Goal: Information Seeking & Learning: Learn about a topic

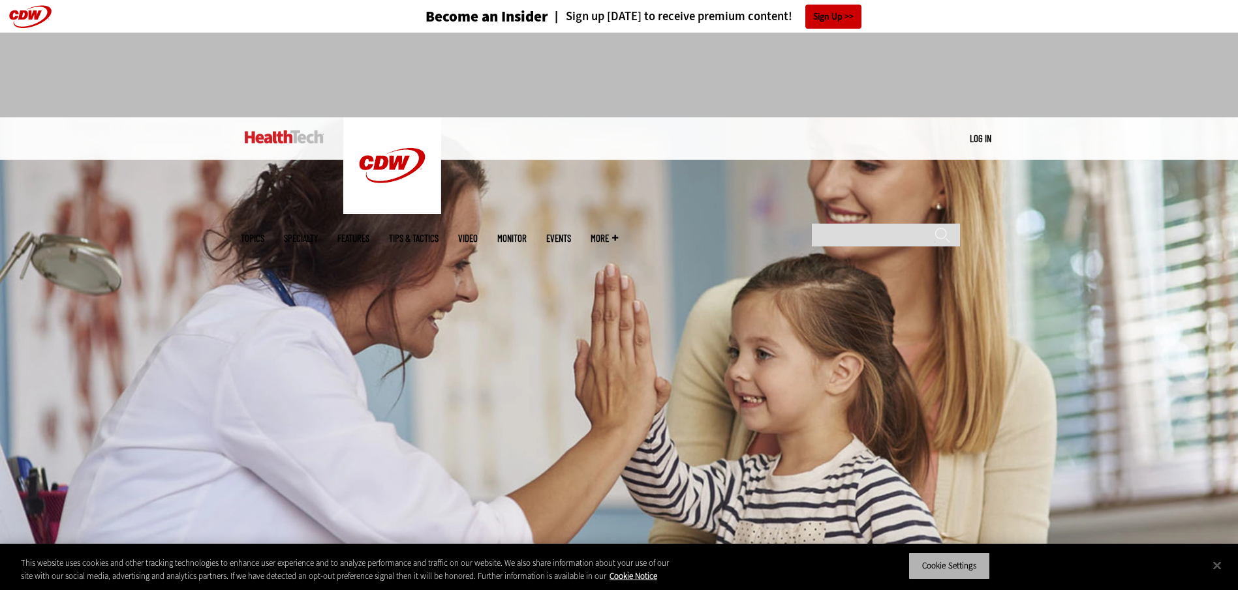
drag, startPoint x: 952, startPoint y: 569, endPoint x: 943, endPoint y: 547, distance: 23.7
click at [952, 569] on button "Cookie Settings" at bounding box center [949, 566] width 82 height 27
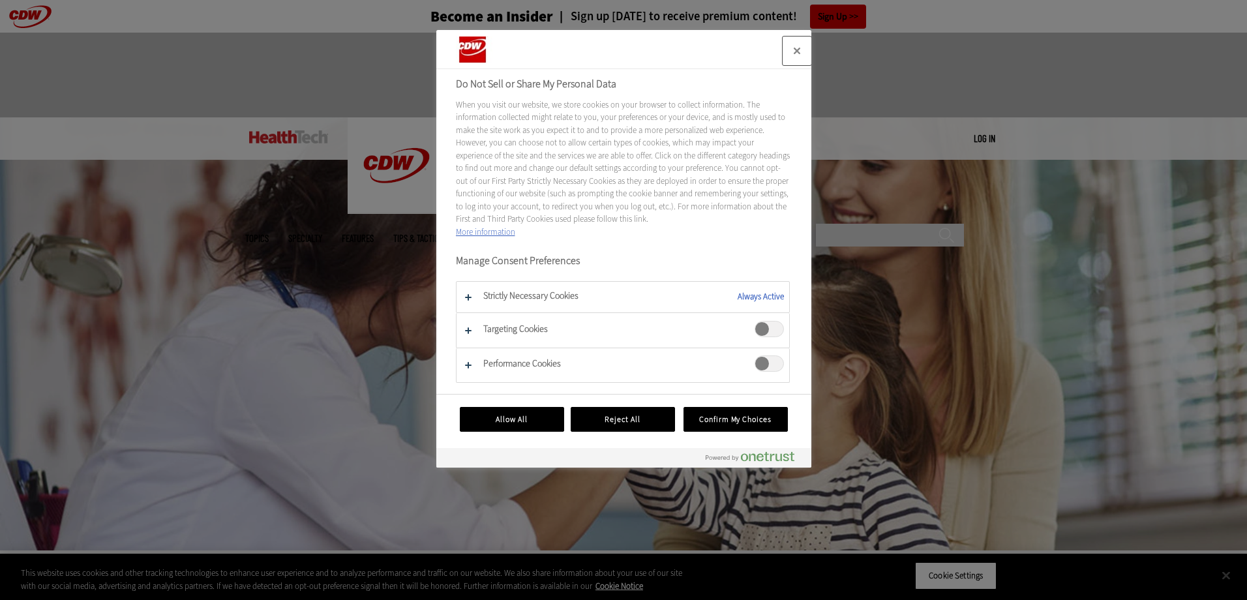
click at [793, 49] on button "Close" at bounding box center [797, 51] width 29 height 29
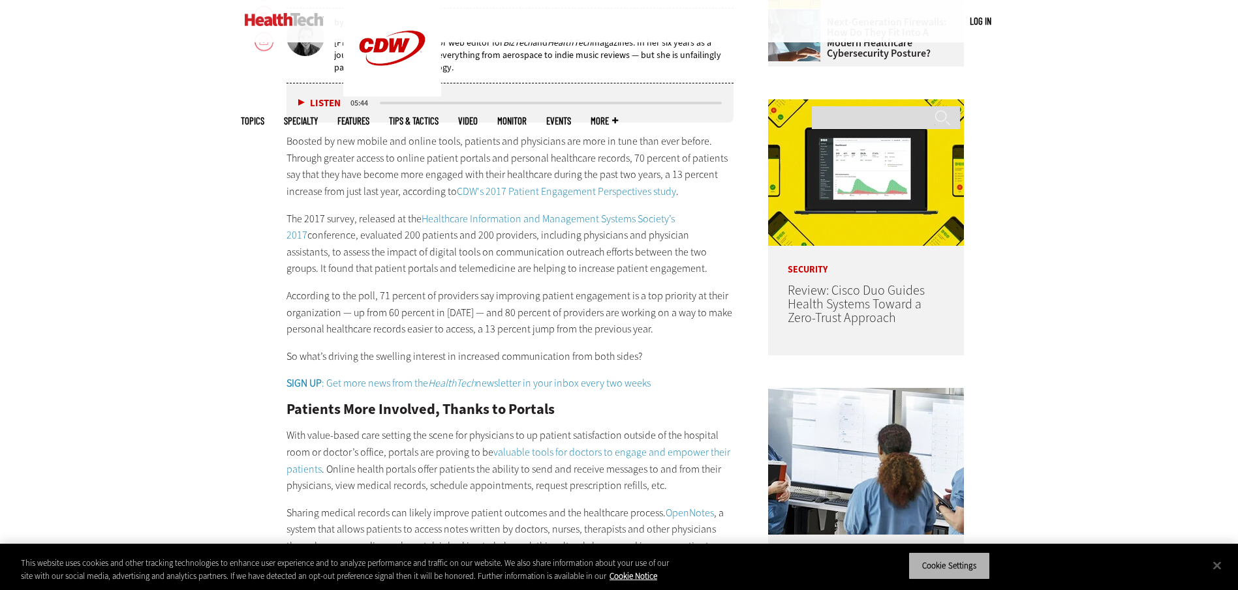
scroll to position [783, 0]
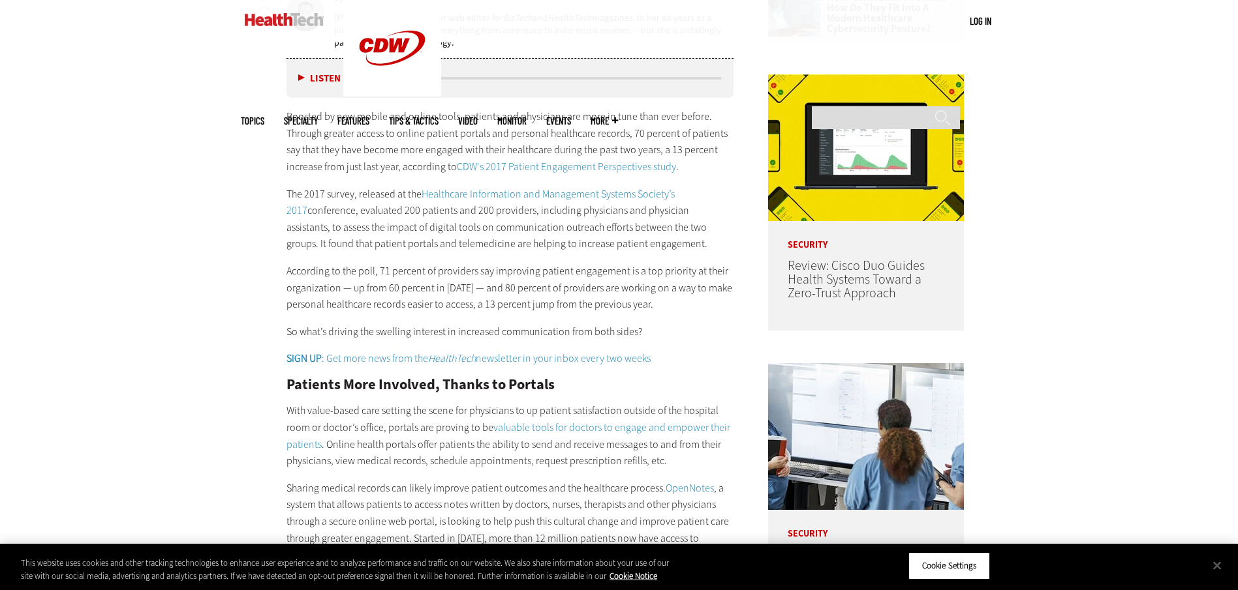
click at [459, 237] on p "The 2017 survey, released at the Healthcare Information and Management Systems …" at bounding box center [510, 219] width 448 height 67
click at [311, 243] on p "The 2017 survey, released at the Healthcare Information and Management Systems …" at bounding box center [510, 219] width 448 height 67
click at [324, 217] on p "The 2017 survey, released at the Healthcare Information and Management Systems …" at bounding box center [510, 219] width 448 height 67
click at [975, 566] on button "Cookie Settings" at bounding box center [949, 566] width 82 height 27
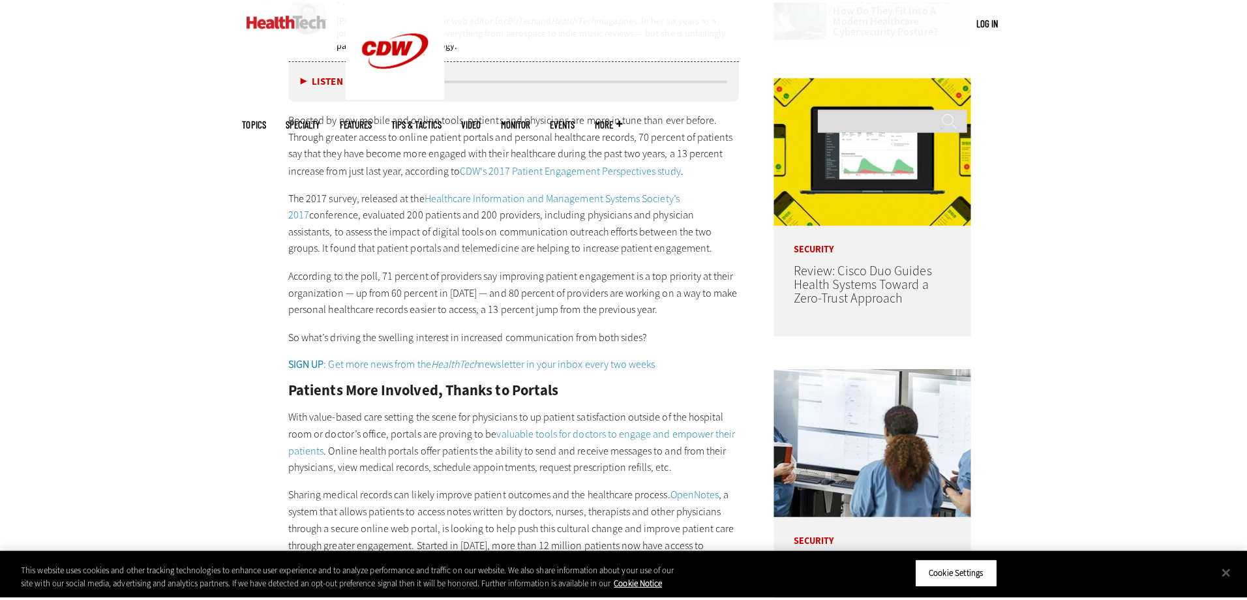
scroll to position [786, 0]
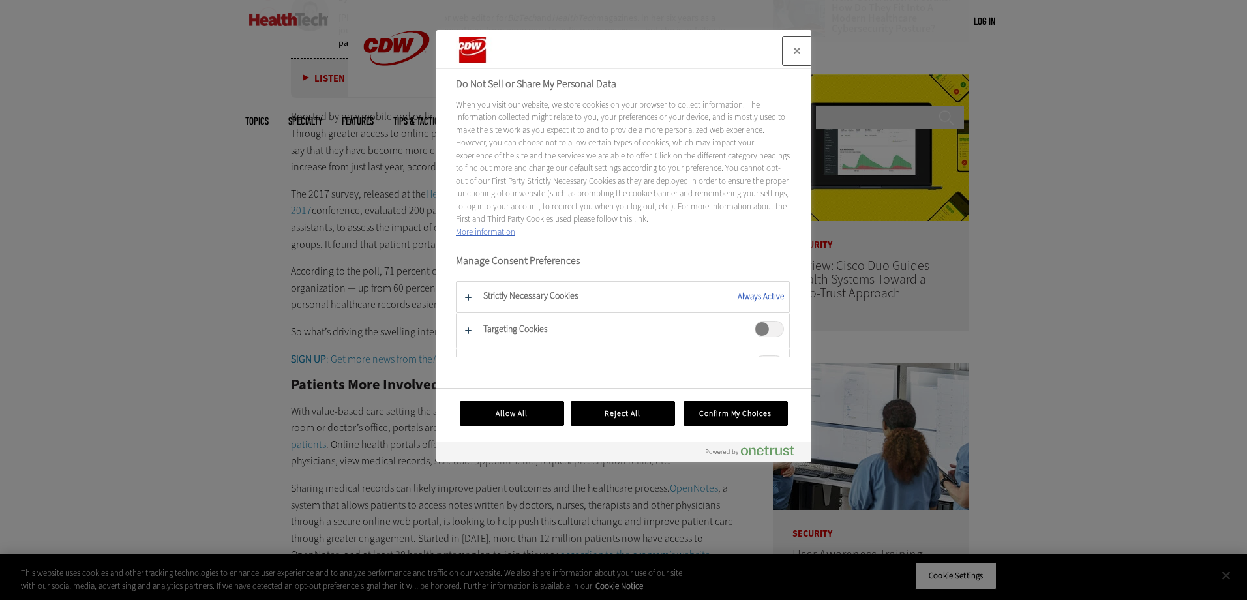
click at [799, 48] on button "Close" at bounding box center [797, 51] width 29 height 29
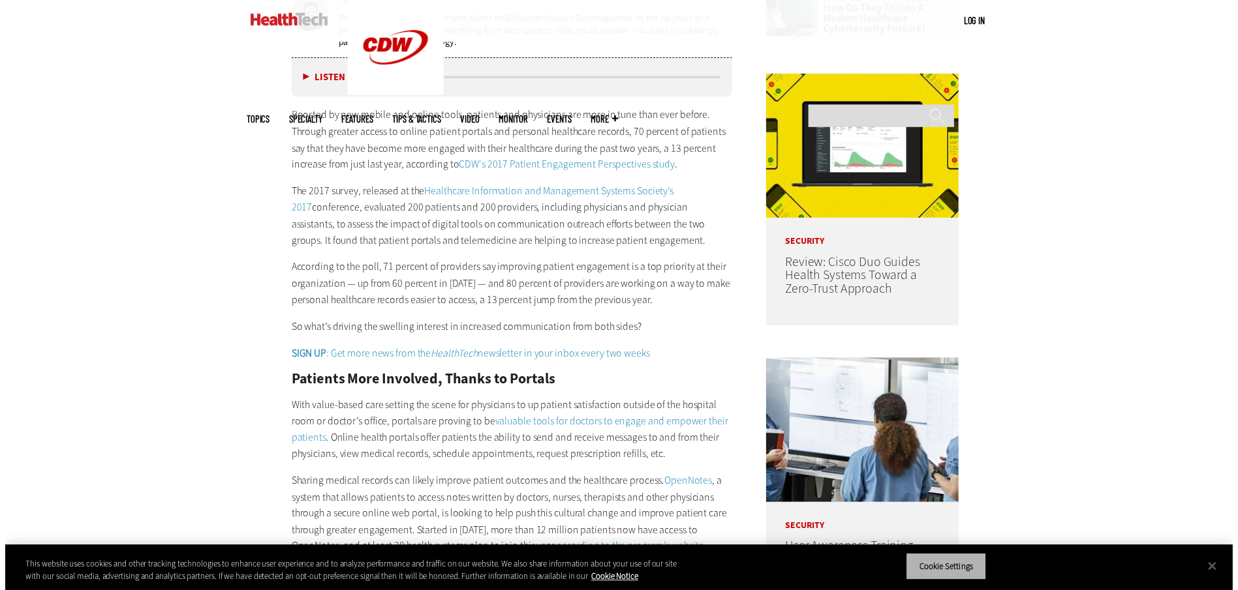
scroll to position [783, 0]
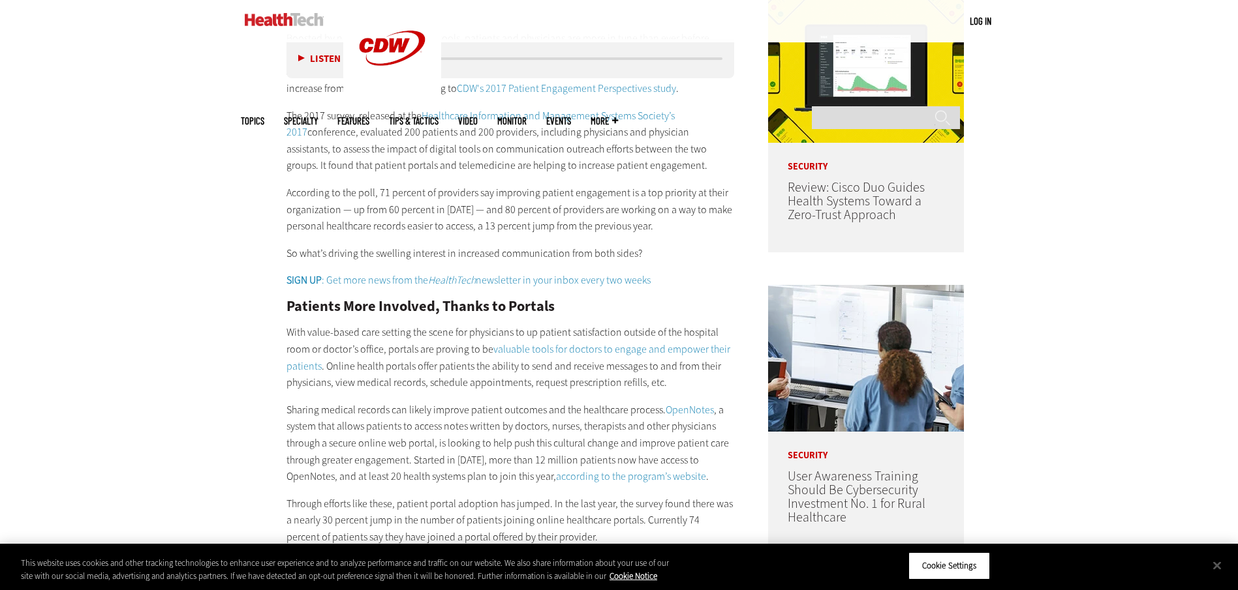
scroll to position [1044, 0]
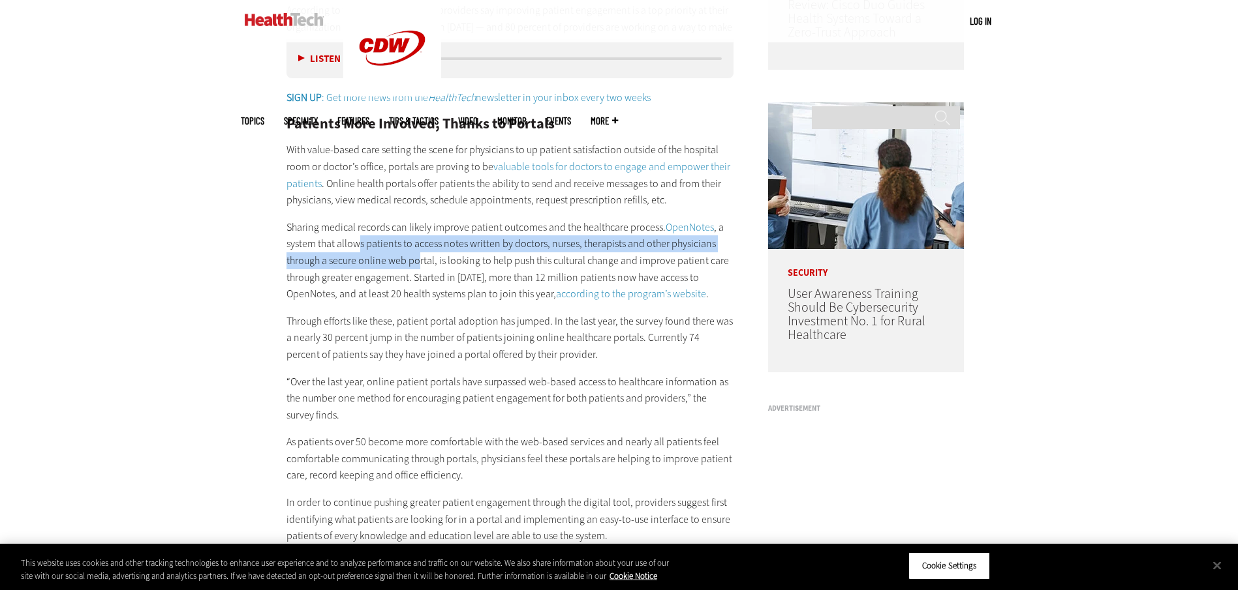
drag, startPoint x: 358, startPoint y: 247, endPoint x: 416, endPoint y: 267, distance: 61.3
click at [416, 267] on p "Sharing medical records can likely improve patient outcomes and the healthcare …" at bounding box center [510, 261] width 448 height 84
click at [412, 257] on p "Sharing medical records can likely improve patient outcomes and the healthcare …" at bounding box center [510, 261] width 448 height 84
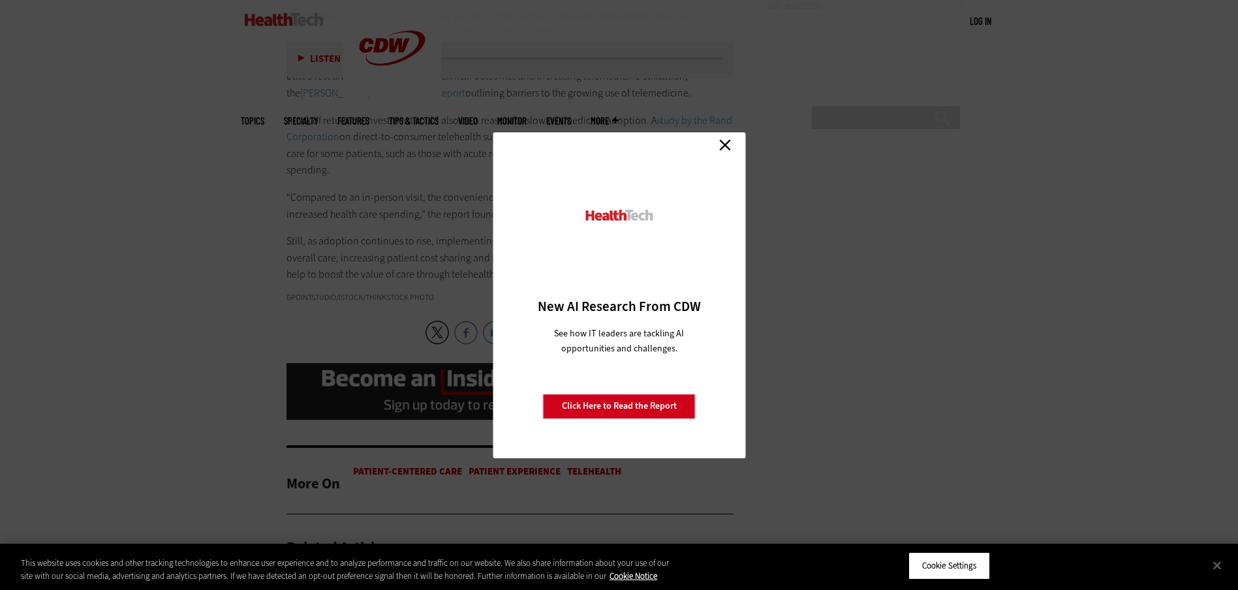
scroll to position [2022, 0]
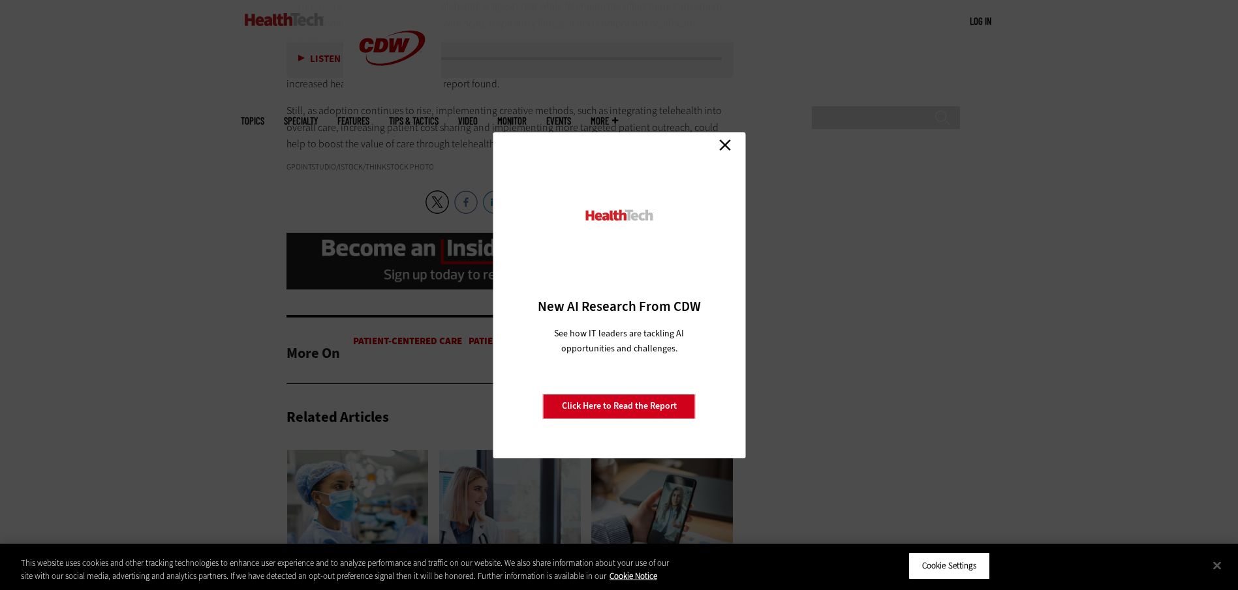
click at [721, 146] on link "Close" at bounding box center [725, 146] width 20 height 20
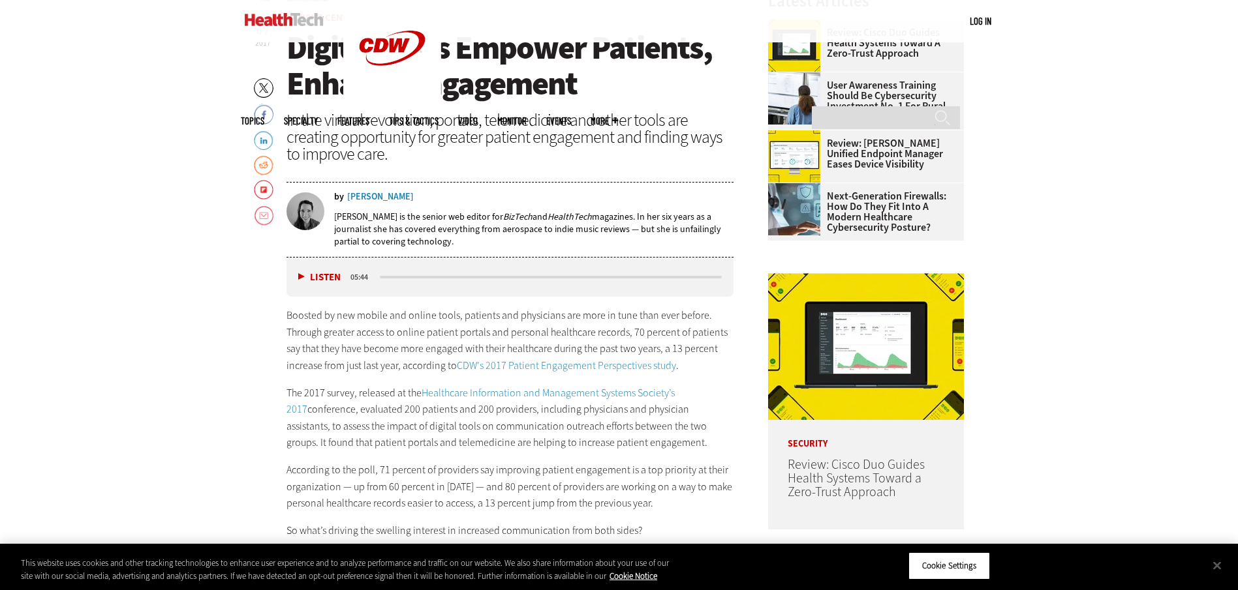
scroll to position [652, 0]
